Goal: Information Seeking & Learning: Check status

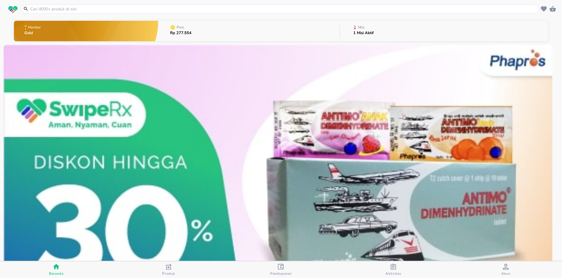
click at [234, 38] on button "Poin Rp 277.554" at bounding box center [249, 30] width 182 height 23
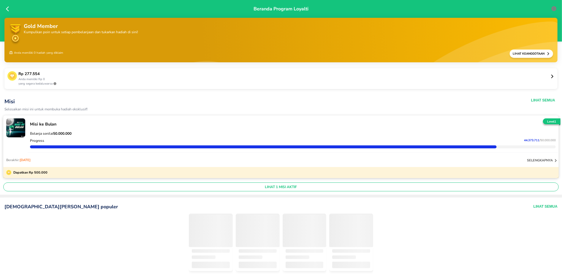
click at [93, 82] on p "yang segera kedaluwarsa" at bounding box center [284, 84] width 532 height 4
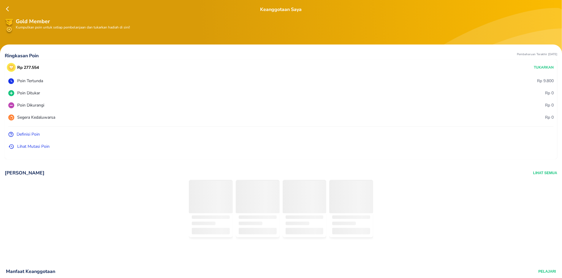
click at [40, 147] on p "Lihat Mutasi Poin" at bounding box center [33, 146] width 32 height 6
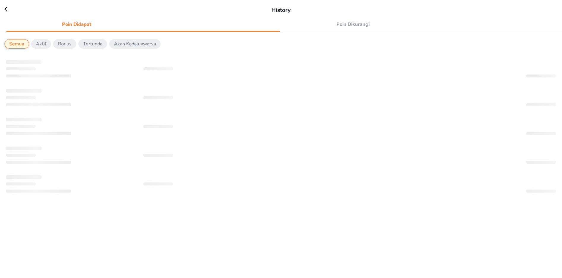
click at [362, 28] on span "Poin Dikurangi" at bounding box center [353, 24] width 133 height 8
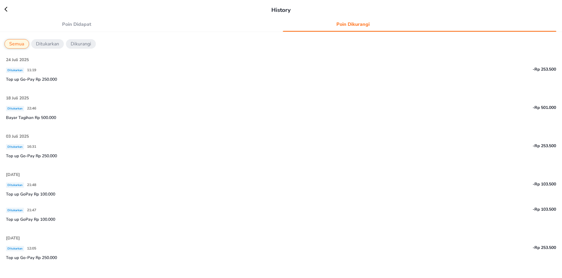
click at [73, 200] on div "Top up GoPay Rp 100.000" at bounding box center [281, 195] width 550 height 9
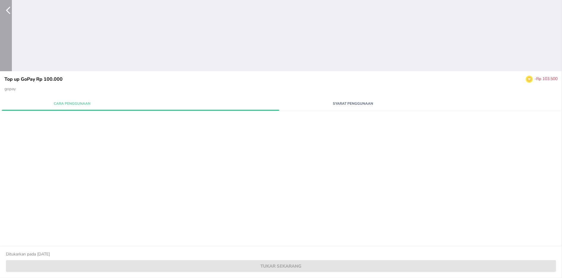
click at [12, 12] on icon "button" at bounding box center [12, 10] width 12 height 9
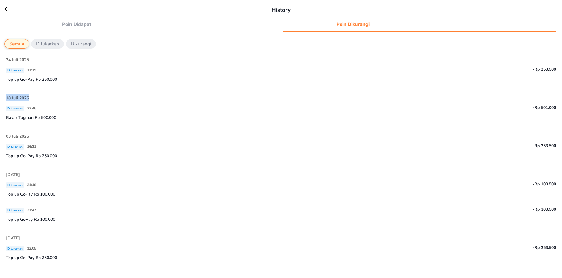
drag, startPoint x: 5, startPoint y: 95, endPoint x: 39, endPoint y: 100, distance: 33.9
click at [39, 100] on div "24 Juli 2025 Ditukarkan 11:19 -Rp 253.500 Top up Go-Pay Rp 250.000 18 Juli 2025…" at bounding box center [281, 227] width 562 height 355
copy span "18 Juli 2025"
